Goal: Information Seeking & Learning: Learn about a topic

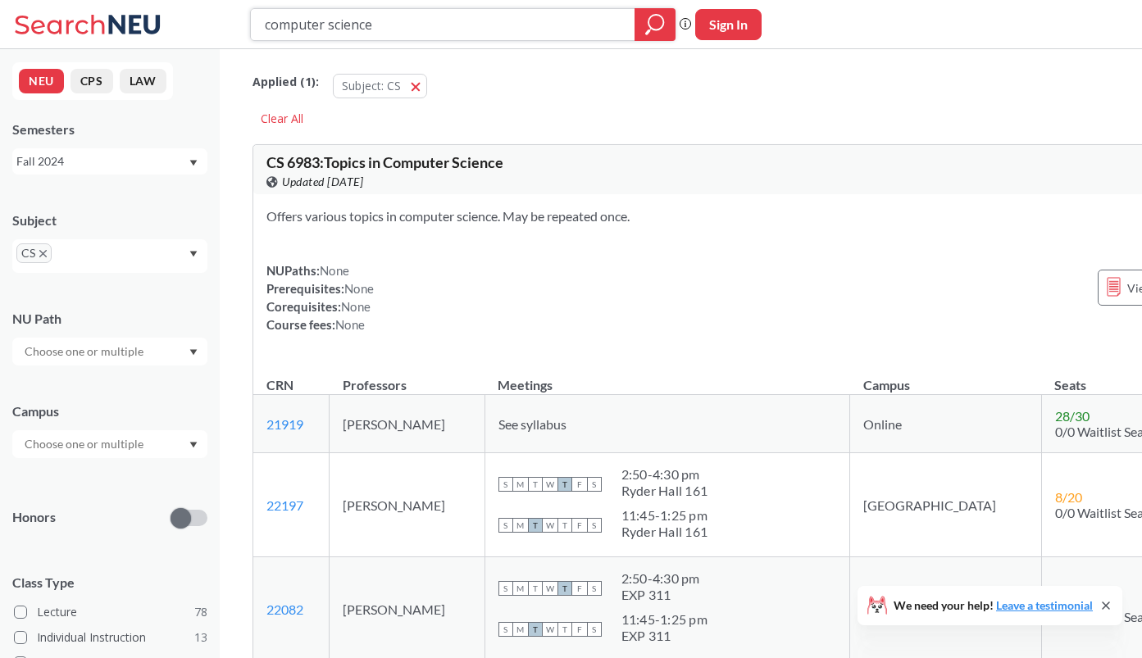
click at [652, 26] on icon "magnifying glass" at bounding box center [655, 24] width 20 height 23
click at [57, 161] on div "Fall 2024" at bounding box center [101, 161] width 171 height 18
click at [59, 202] on span "Fall 2025" at bounding box center [46, 197] width 51 height 18
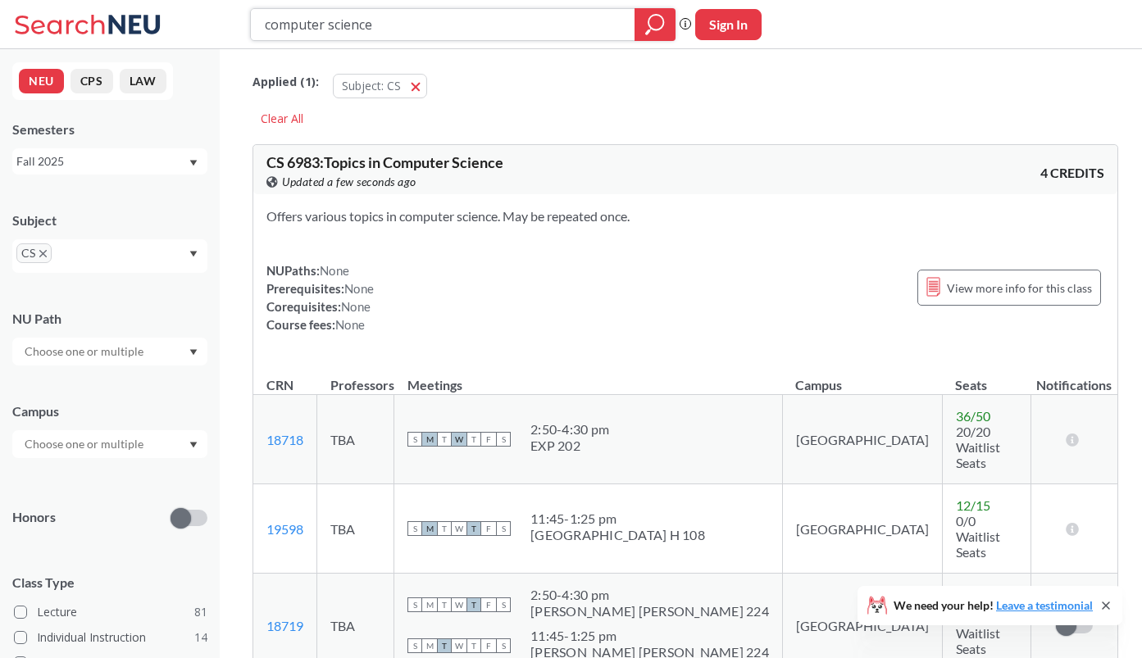
click at [650, 19] on icon "magnifying glass" at bounding box center [655, 24] width 20 height 23
click at [74, 444] on input "text" at bounding box center [85, 444] width 138 height 20
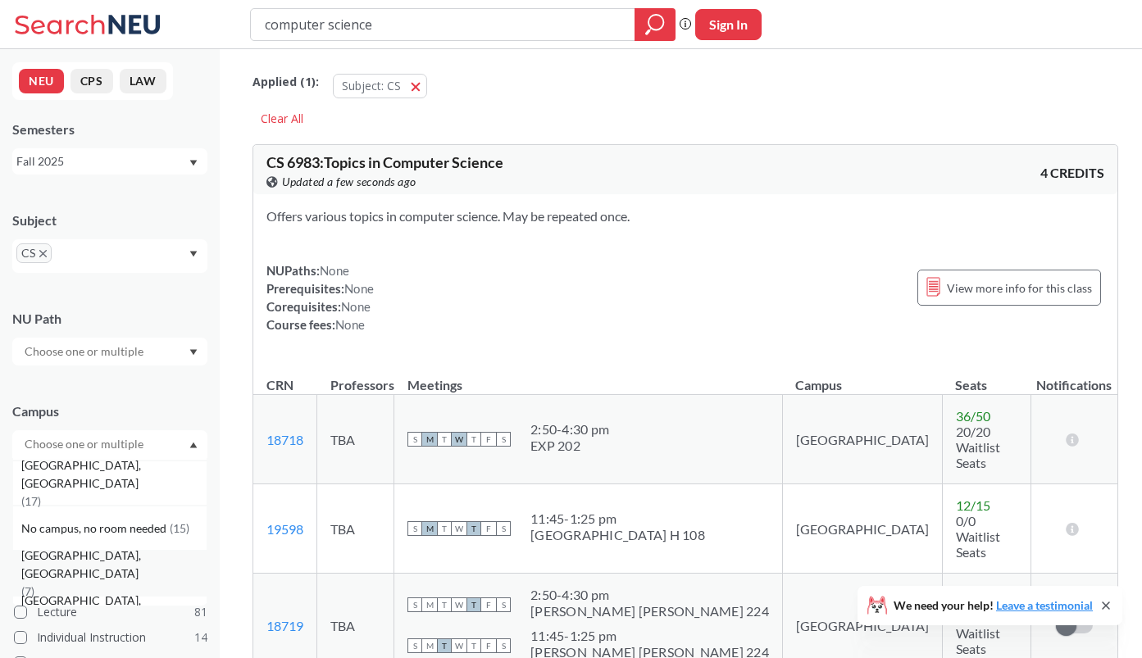
scroll to position [275, 0]
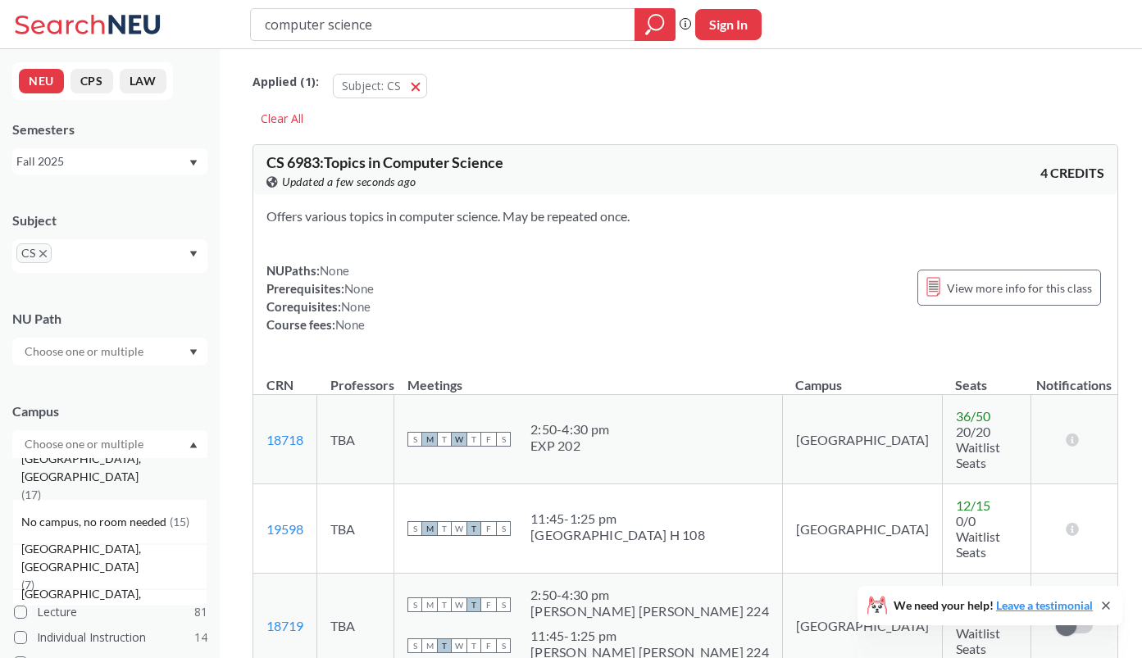
click at [66, 474] on span "[GEOGRAPHIC_DATA], [GEOGRAPHIC_DATA]" at bounding box center [113, 468] width 185 height 36
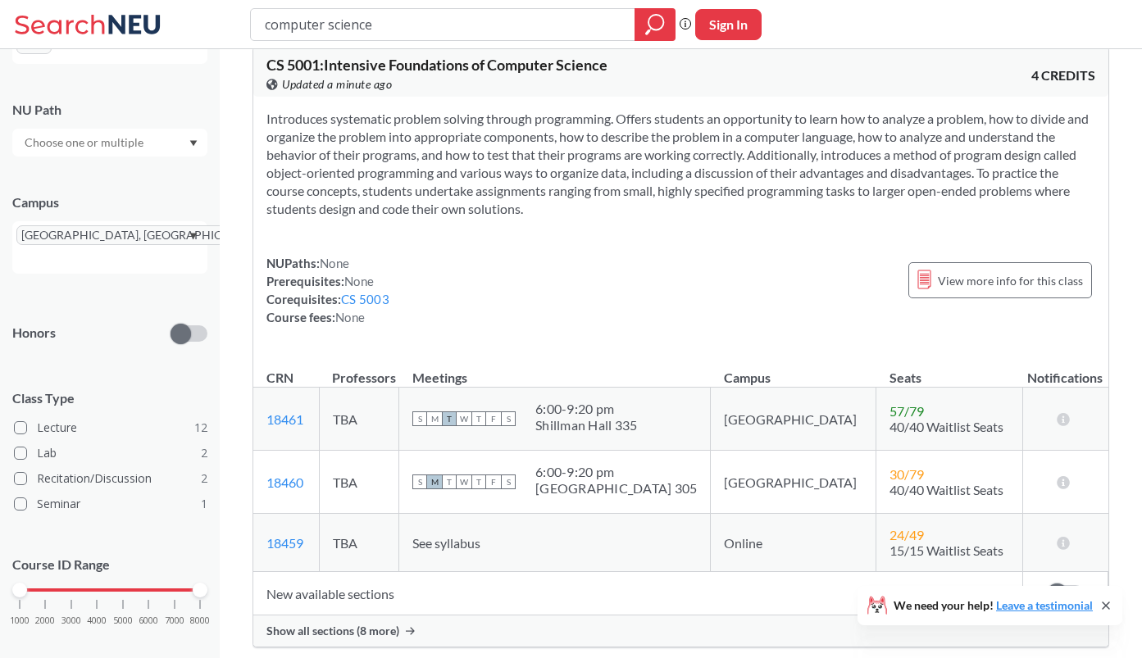
click at [98, 143] on input "text" at bounding box center [85, 143] width 138 height 20
click at [407, 189] on section "Introduces systematic problem solving through programming. Offers students an o…" at bounding box center [680, 164] width 829 height 108
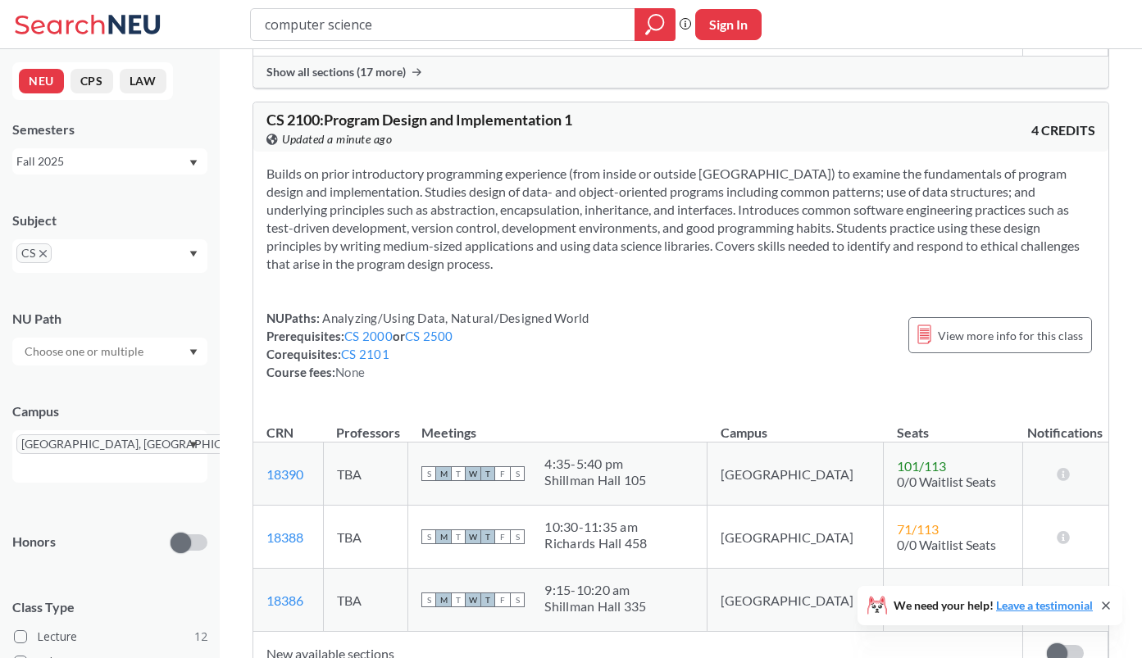
click at [138, 260] on div "CS" at bounding box center [109, 256] width 195 height 34
click at [293, 244] on div "Builds on prior introductory programming experience (from inside or outside [GE…" at bounding box center [680, 280] width 855 height 256
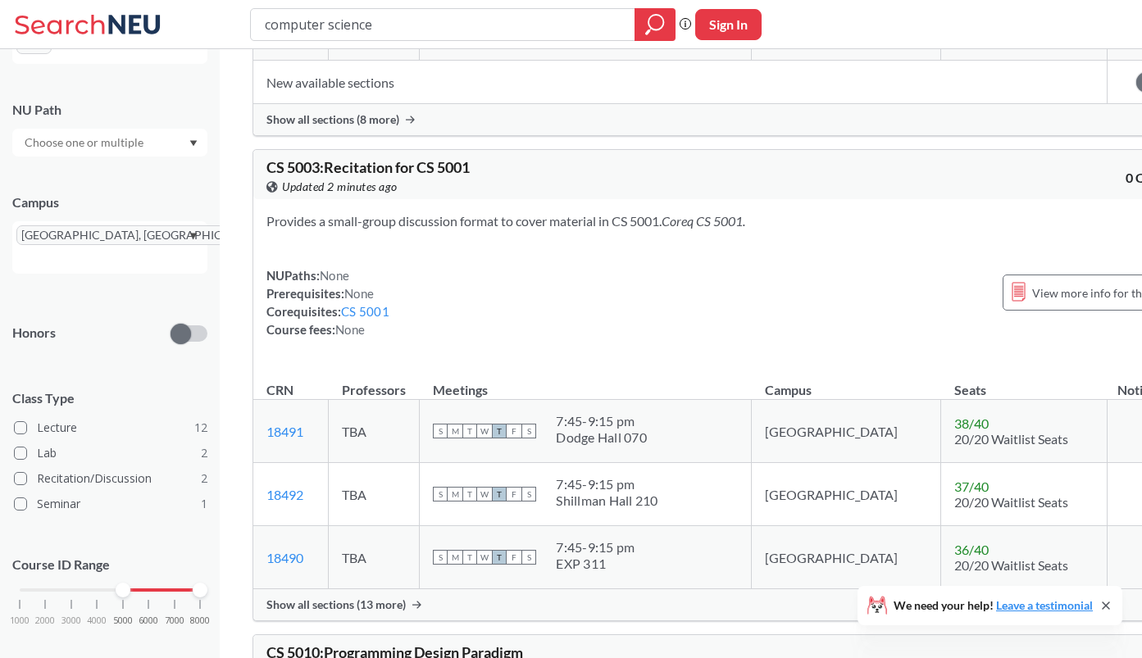
drag, startPoint x: 21, startPoint y: 569, endPoint x: 123, endPoint y: 569, distance: 101.6
click at [123, 583] on div at bounding box center [123, 590] width 15 height 15
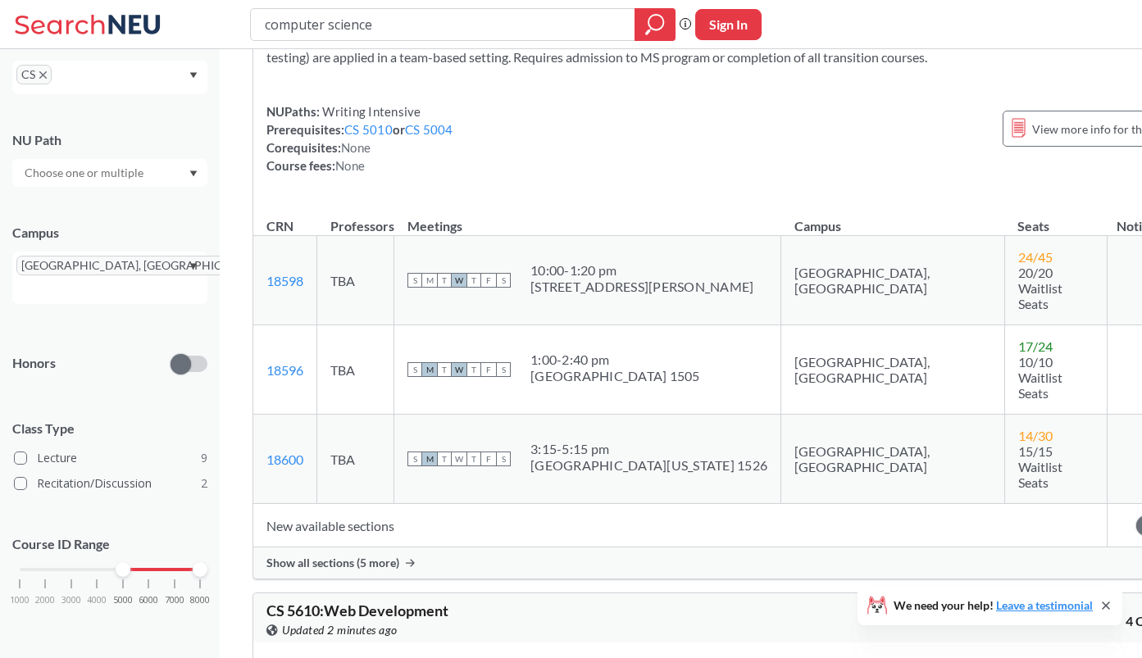
scroll to position [3641, 0]
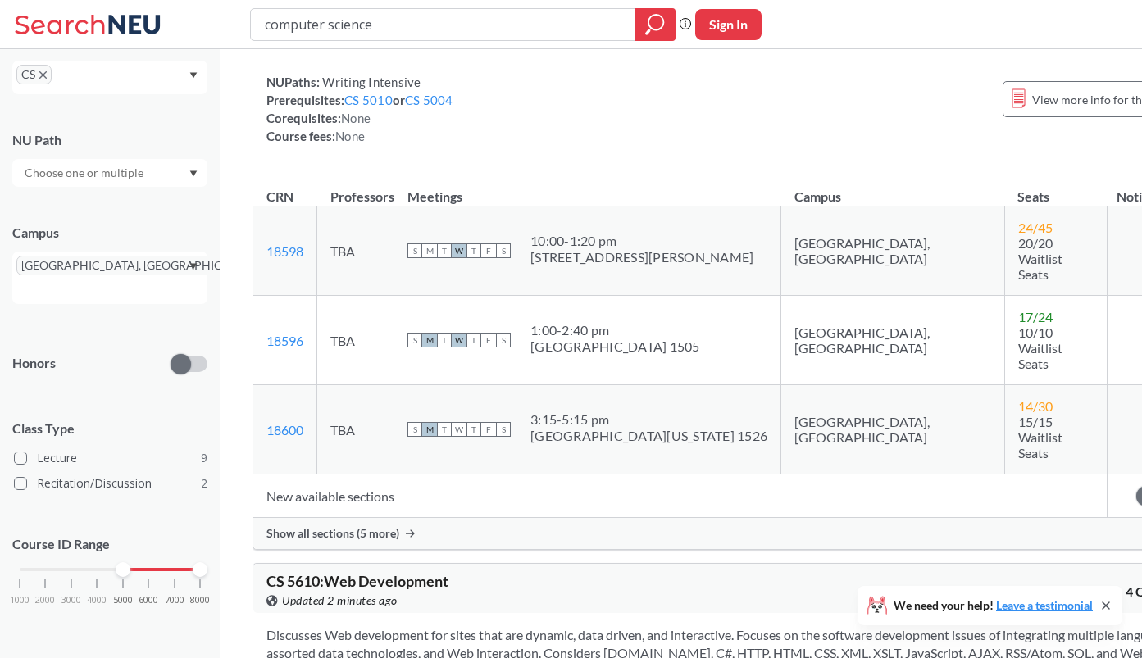
click at [336, 526] on span "Show all sections (5 more)" at bounding box center [332, 533] width 133 height 15
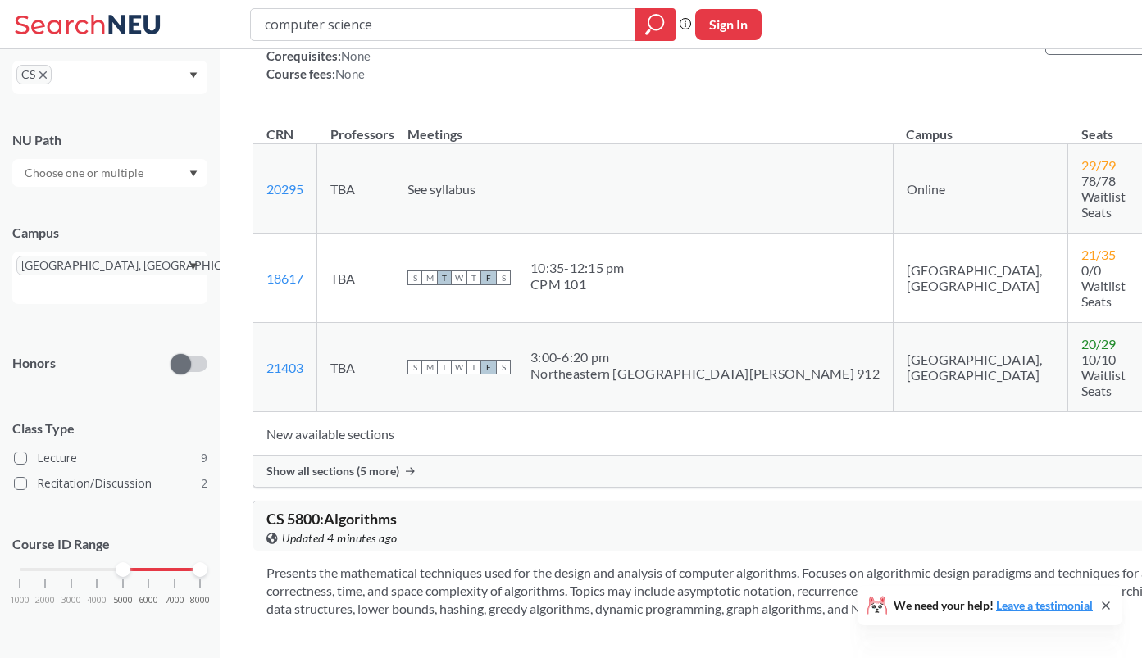
scroll to position [4846, 0]
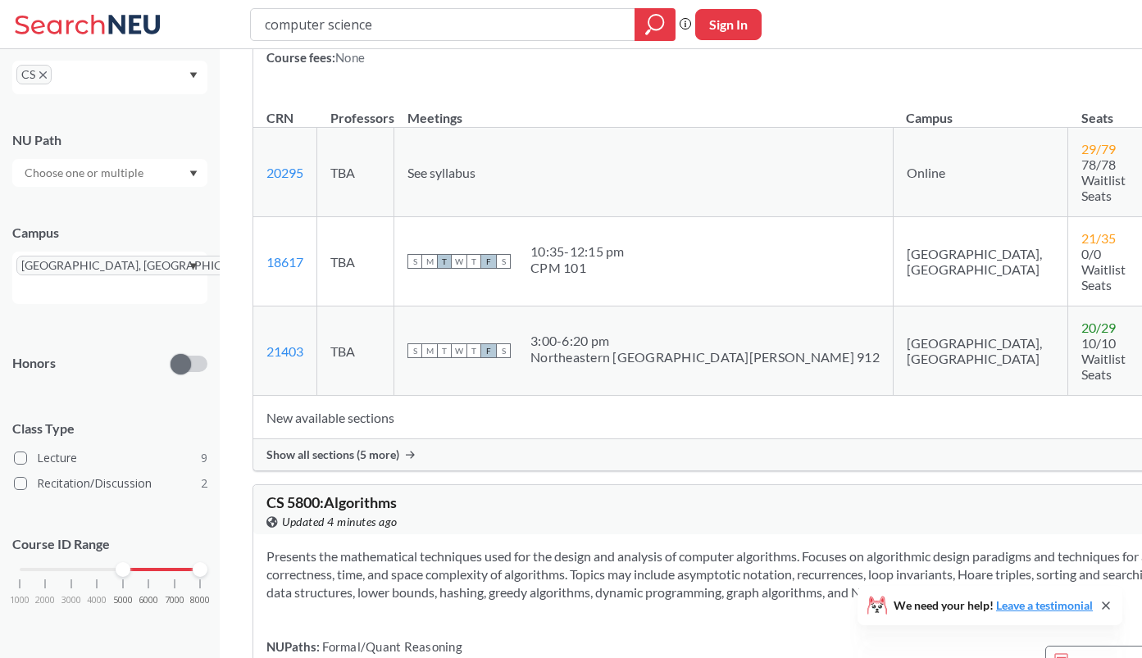
click at [381, 447] on span "Show all sections (5 more)" at bounding box center [332, 454] width 133 height 15
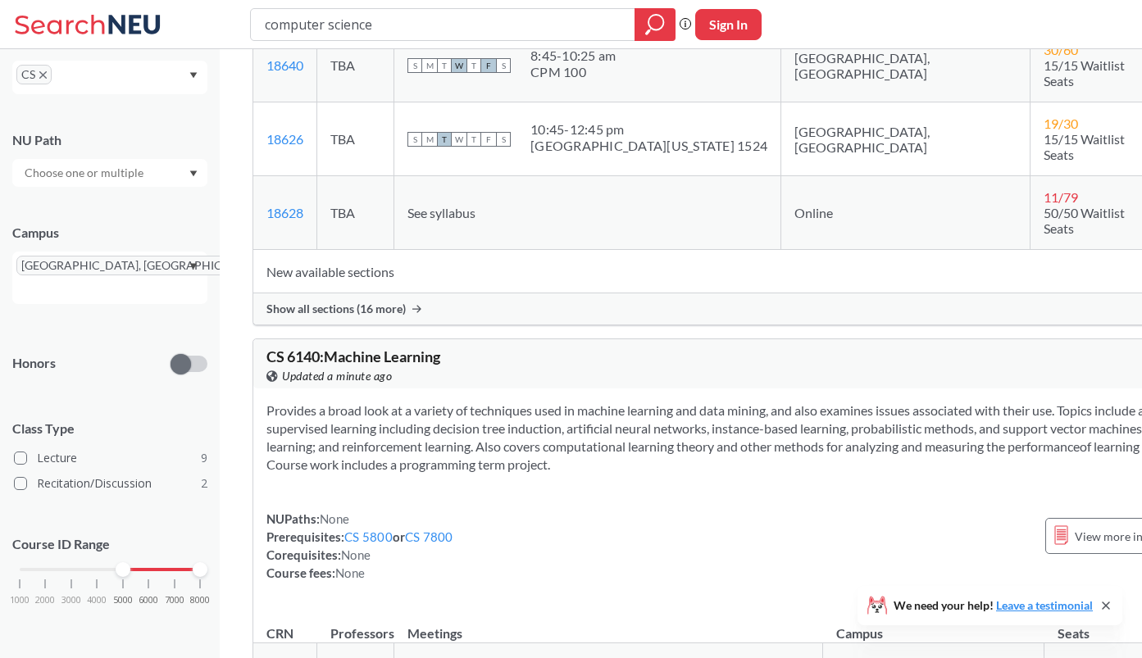
scroll to position [6021, 0]
